Goal: Task Accomplishment & Management: Use online tool/utility

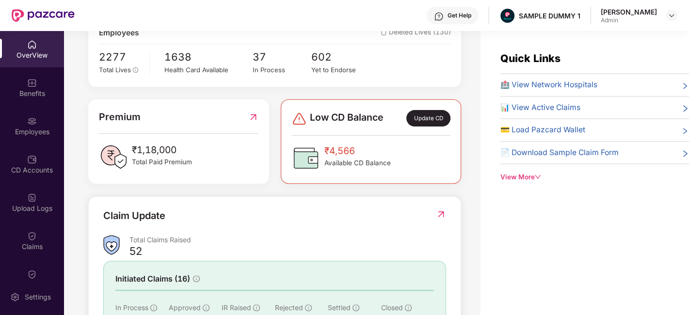
scroll to position [190, 0]
click at [425, 116] on div "Update CD" at bounding box center [428, 118] width 44 height 16
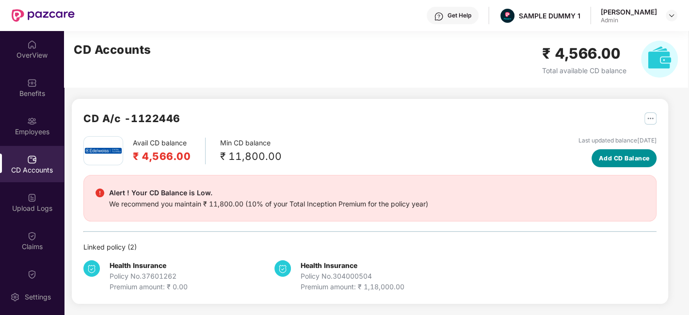
click at [611, 150] on button "Add CD Balance" at bounding box center [623, 158] width 65 height 18
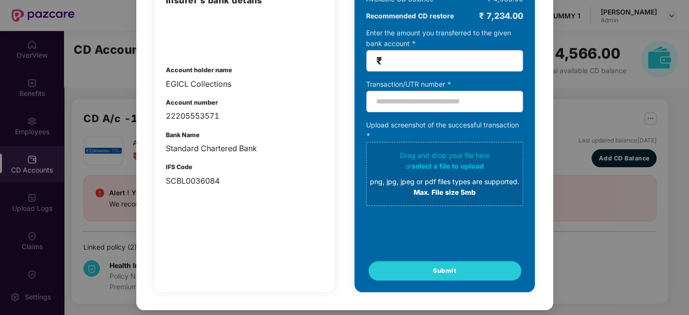
scroll to position [0, 0]
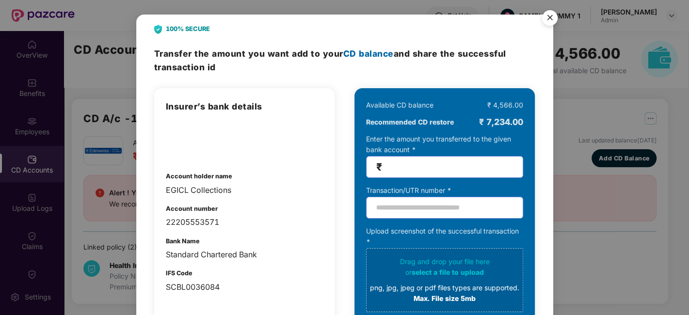
click at [553, 19] on img "Close" at bounding box center [549, 19] width 27 height 27
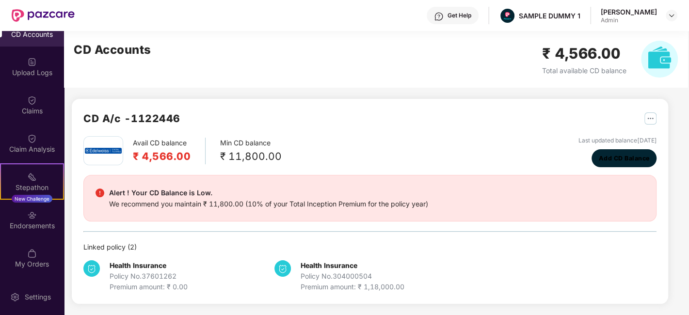
scroll to position [136, 0]
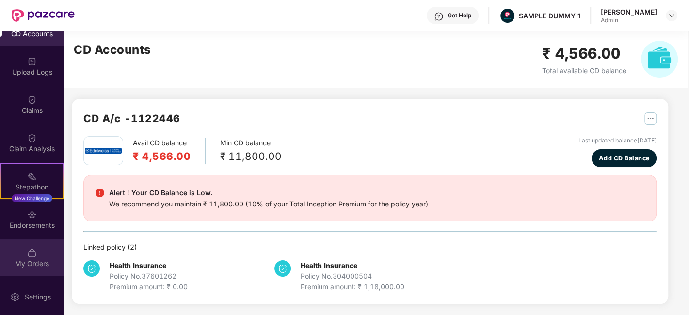
click at [21, 256] on div "My Orders" at bounding box center [32, 257] width 64 height 36
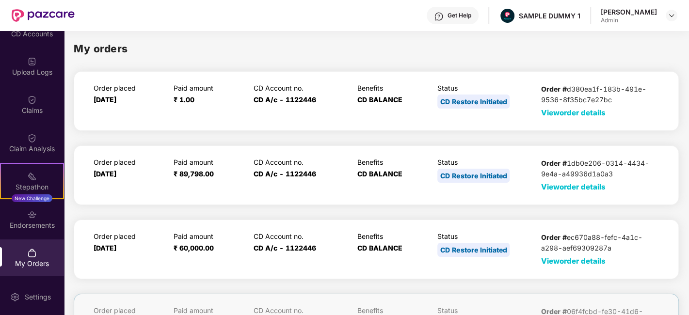
click at [566, 112] on span "View order details" at bounding box center [573, 112] width 64 height 9
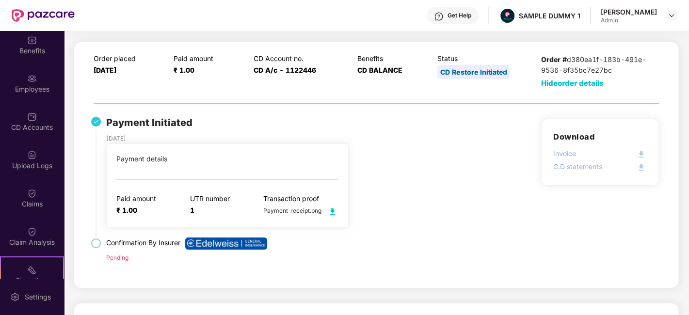
scroll to position [0, 0]
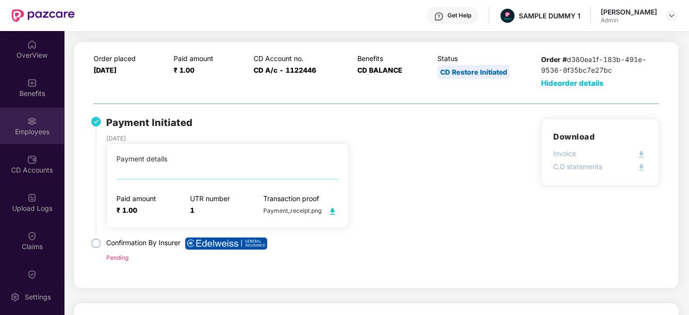
click at [19, 119] on div "Employees" at bounding box center [32, 126] width 64 height 36
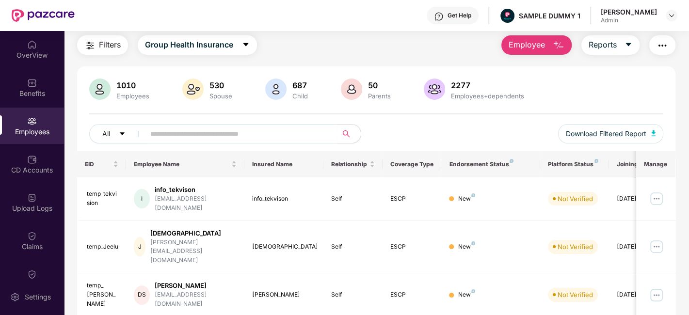
click at [407, 149] on div "All Download Filtered Report" at bounding box center [376, 137] width 574 height 27
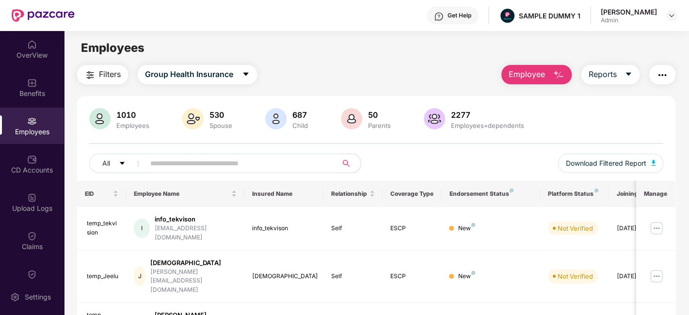
click at [518, 73] on span "Employee" at bounding box center [526, 74] width 36 height 12
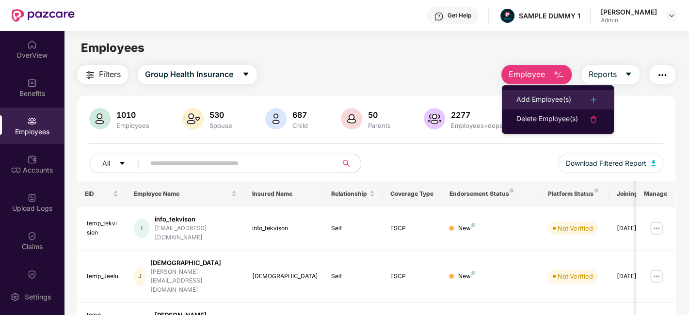
click at [538, 103] on div "Add Employee(s)" at bounding box center [543, 100] width 55 height 12
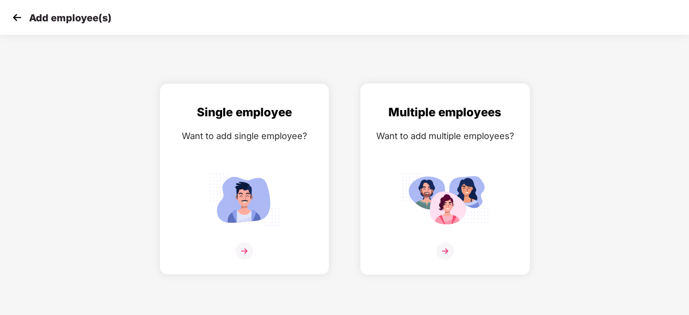
click at [445, 240] on div "Multiple employees Want to add multiple employees?" at bounding box center [444, 187] width 149 height 169
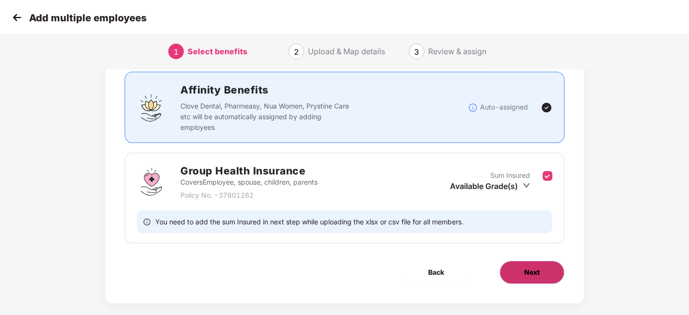
scroll to position [63, 0]
click at [519, 281] on button "Next" at bounding box center [531, 271] width 65 height 23
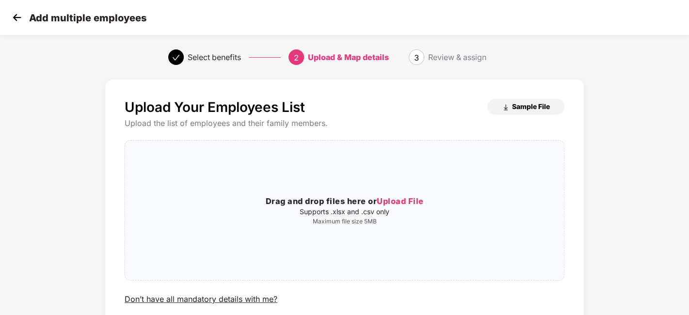
click at [538, 99] on button "Sample File" at bounding box center [525, 107] width 77 height 16
